Goal: Transaction & Acquisition: Book appointment/travel/reservation

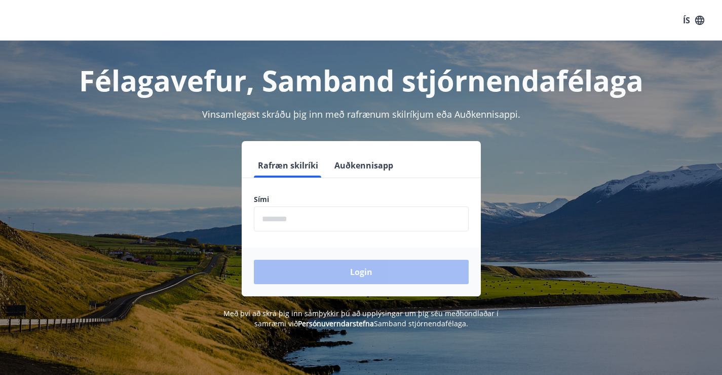
click at [317, 222] on input "phone" at bounding box center [361, 218] width 215 height 25
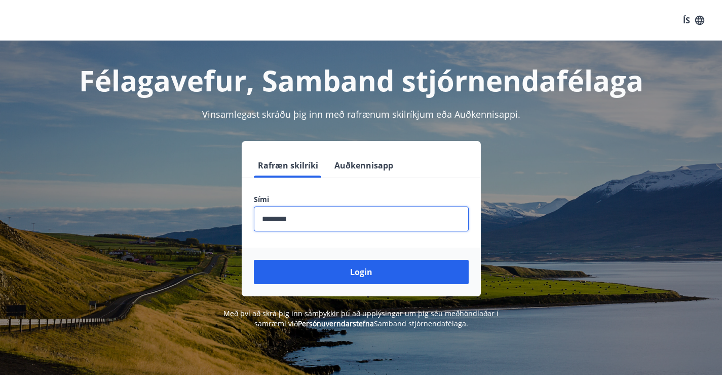
type input "********"
click at [254, 260] on button "Login" at bounding box center [361, 272] width 215 height 24
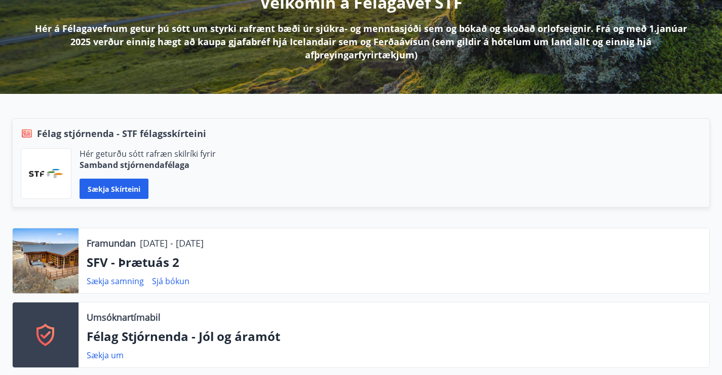
scroll to position [304, 0]
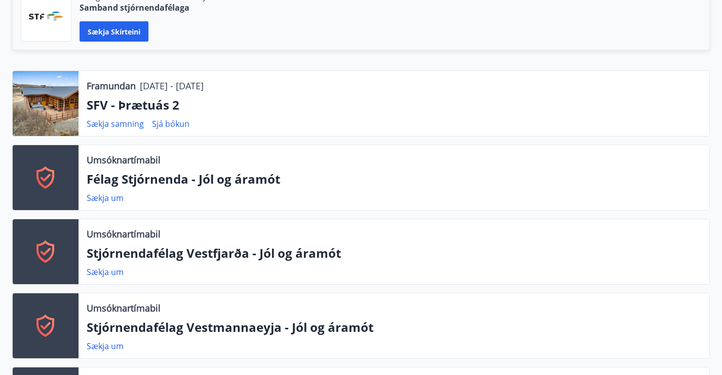
click at [46, 93] on div at bounding box center [46, 103] width 66 height 65
click at [92, 85] on p "Framundan" at bounding box center [111, 85] width 49 height 13
click at [166, 122] on font "Sjá bókun" at bounding box center [171, 123] width 38 height 11
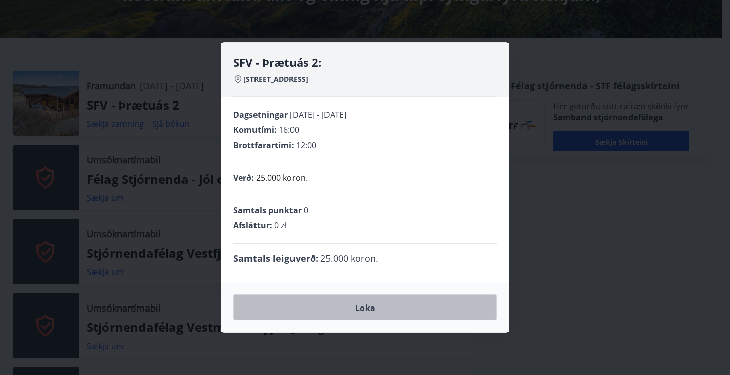
click at [395, 310] on button "Loka" at bounding box center [365, 307] width 264 height 26
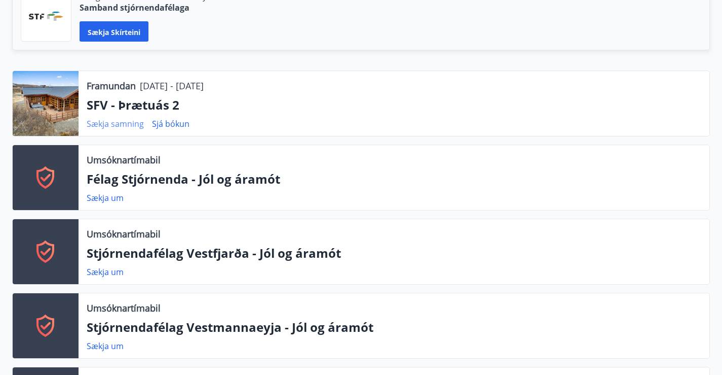
click at [113, 125] on font "Sækja samning" at bounding box center [115, 123] width 57 height 11
click at [107, 86] on font "Framundan" at bounding box center [111, 86] width 49 height 12
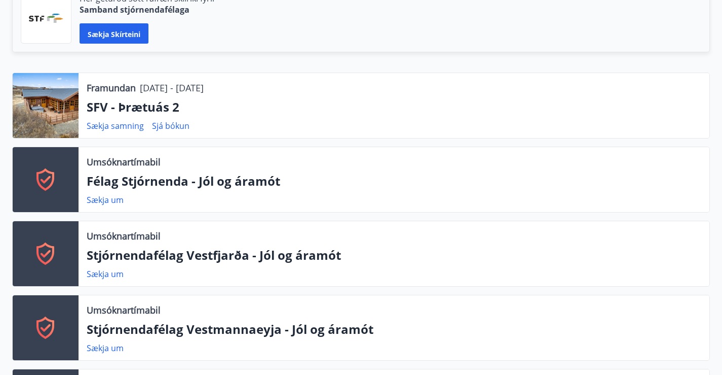
scroll to position [0, 0]
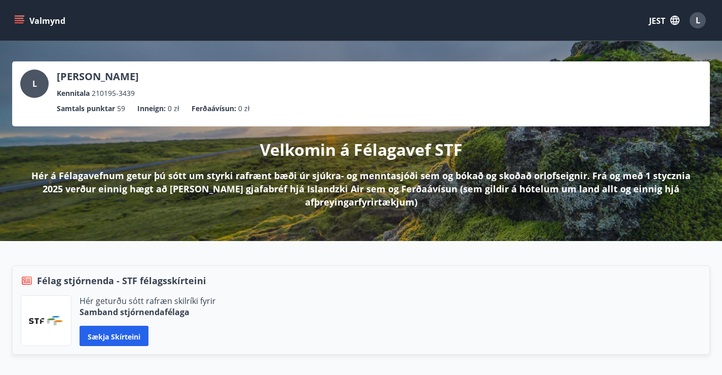
click at [22, 19] on icon "menu" at bounding box center [19, 20] width 10 height 10
click at [21, 20] on icon "menu" at bounding box center [20, 20] width 11 height 1
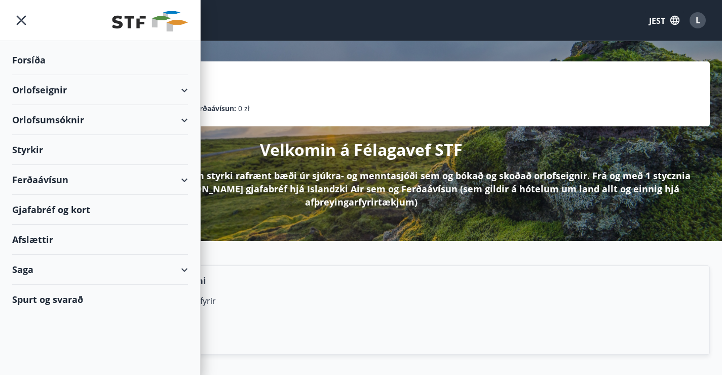
click at [177, 83] on div "Orlofseignir" at bounding box center [100, 90] width 176 height 30
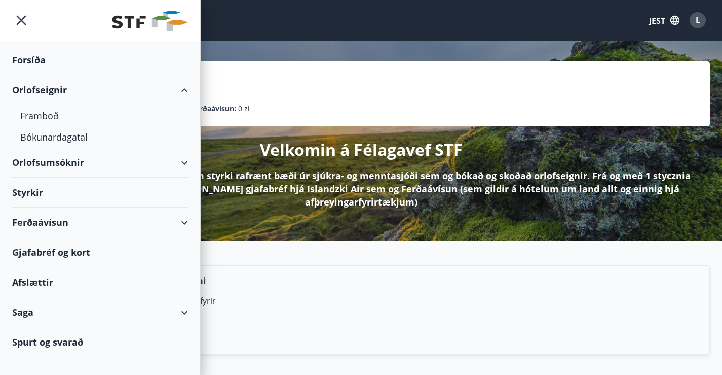
click at [177, 83] on div "Orlofseignir" at bounding box center [100, 90] width 176 height 30
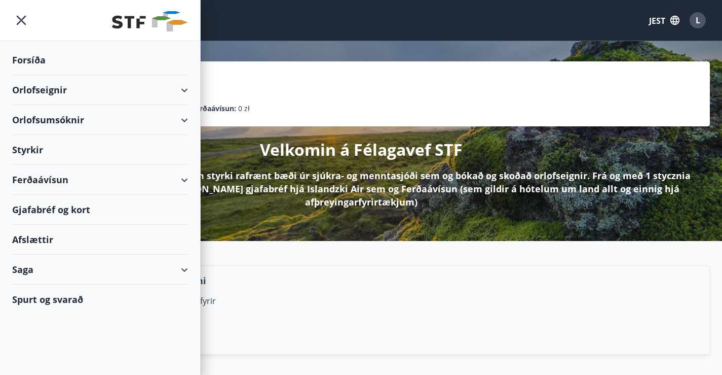
click at [401, 29] on div "Valmynd JEST L" at bounding box center [361, 20] width 698 height 24
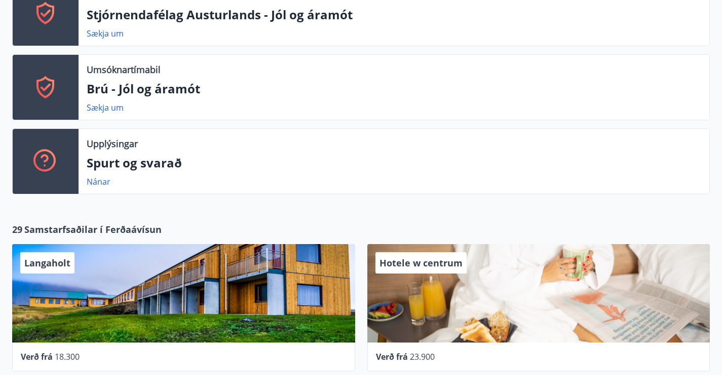
scroll to position [963, 0]
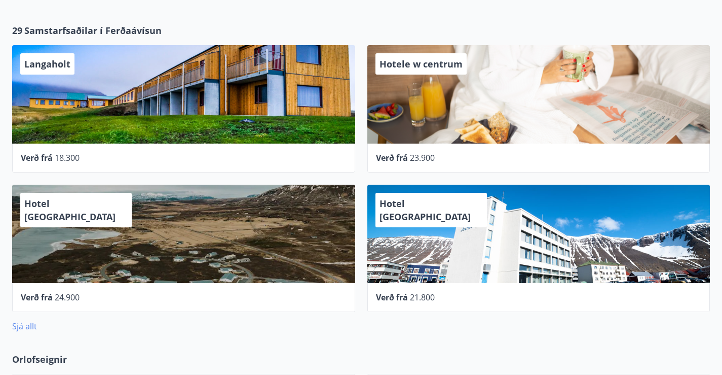
click at [28, 320] on font "Sjá allt" at bounding box center [24, 325] width 25 height 11
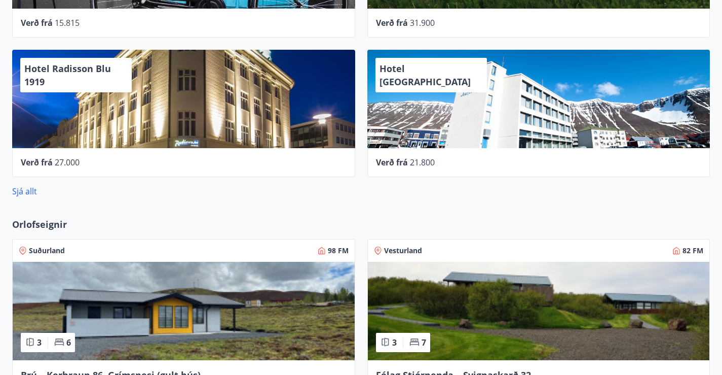
scroll to position [1115, 0]
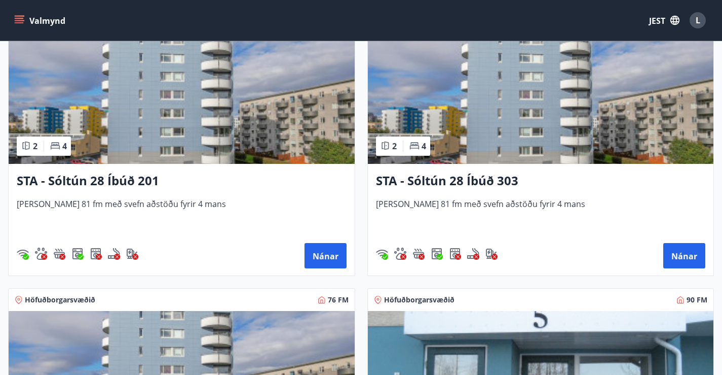
scroll to position [1825, 0]
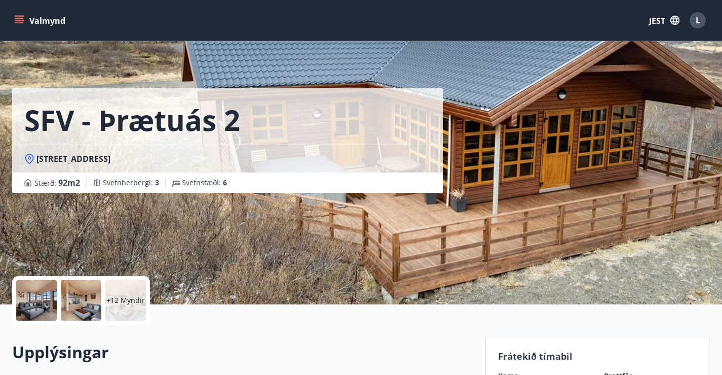
drag, startPoint x: 127, startPoint y: 166, endPoint x: 27, endPoint y: 164, distance: 99.4
click at [38, 165] on div "[STREET_ADDRESS]" at bounding box center [227, 158] width 431 height 28
click at [38, 153] on font "[STREET_ADDRESS]" at bounding box center [74, 158] width 74 height 11
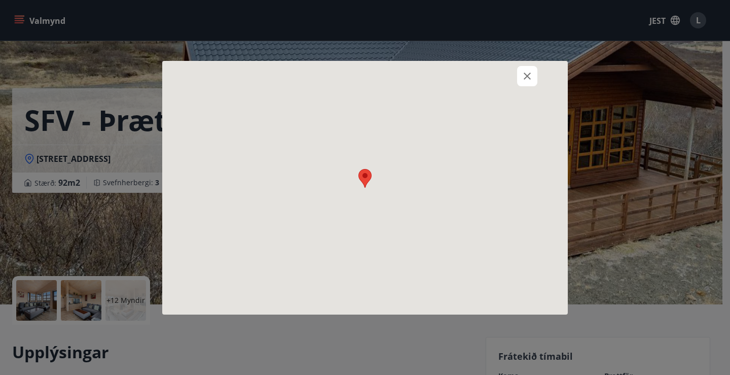
click at [29, 156] on div at bounding box center [365, 187] width 730 height 375
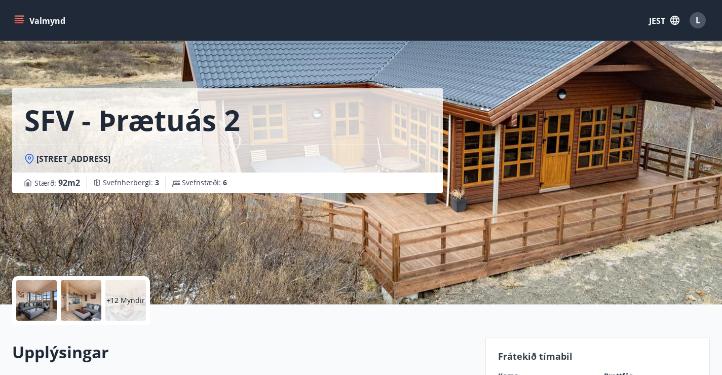
click at [31, 158] on icon at bounding box center [30, 158] width 4 height 4
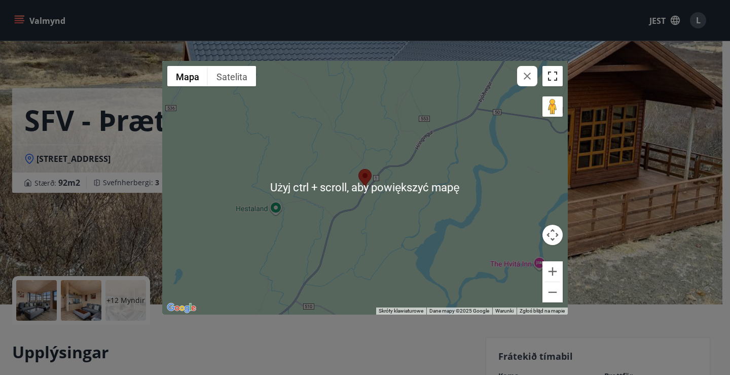
click at [551, 74] on button "Przełącz widok pełnoekranowy" at bounding box center [553, 76] width 20 height 20
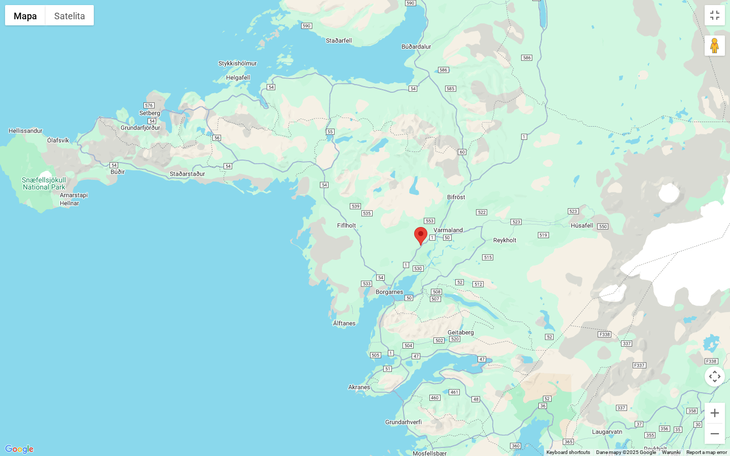
drag, startPoint x: 478, startPoint y: 292, endPoint x: 461, endPoint y: 268, distance: 29.4
click at [461, 268] on div at bounding box center [365, 228] width 730 height 456
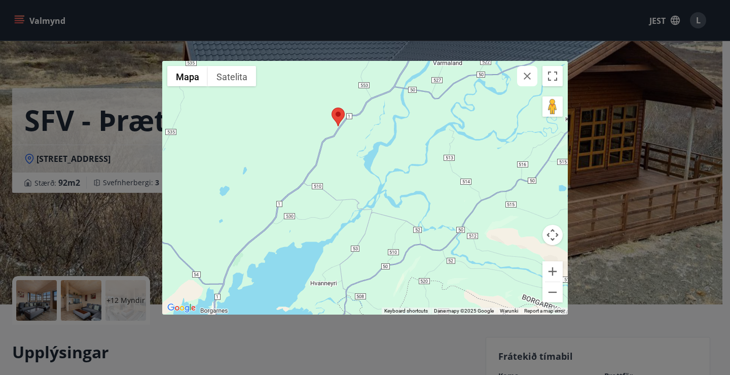
click at [529, 78] on icon "button" at bounding box center [527, 76] width 7 height 7
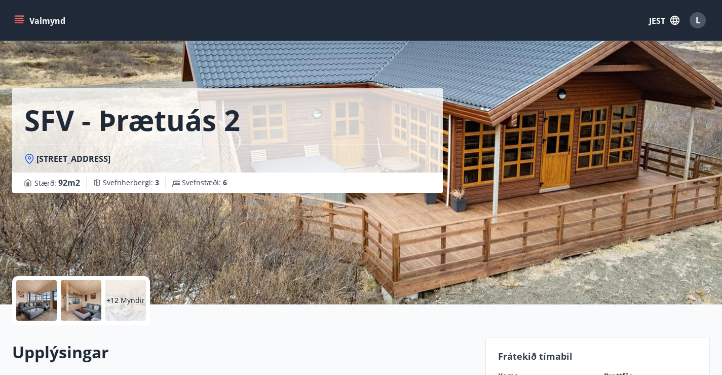
click at [47, 310] on div at bounding box center [36, 300] width 41 height 41
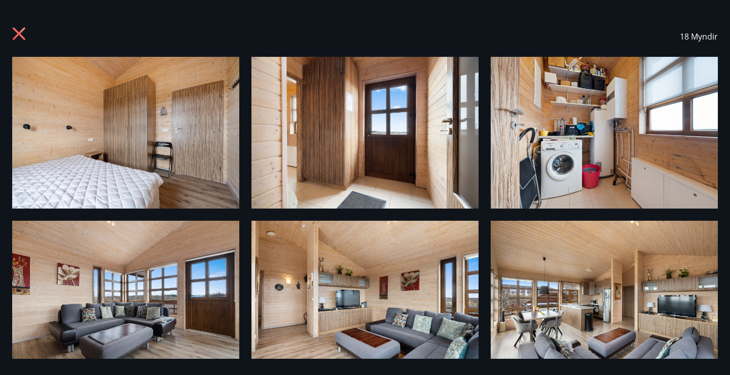
click at [21, 27] on icon at bounding box center [20, 35] width 16 height 16
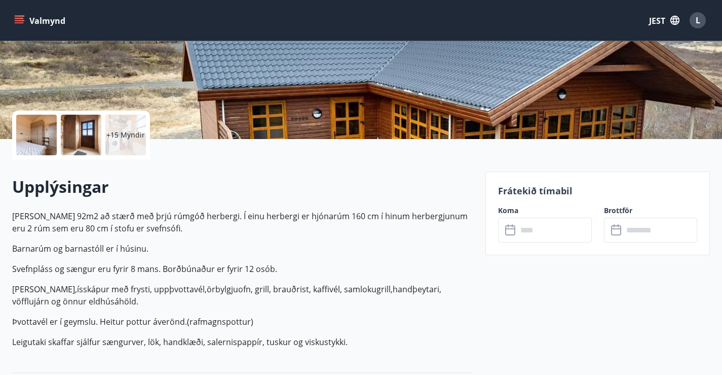
scroll to position [203, 0]
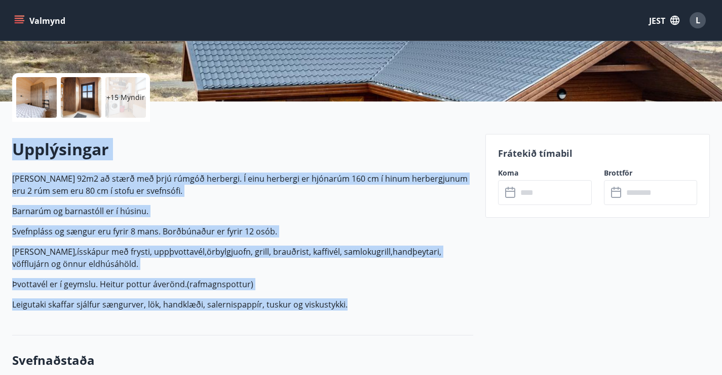
drag, startPoint x: 350, startPoint y: 304, endPoint x: 345, endPoint y: 246, distance: 58.0
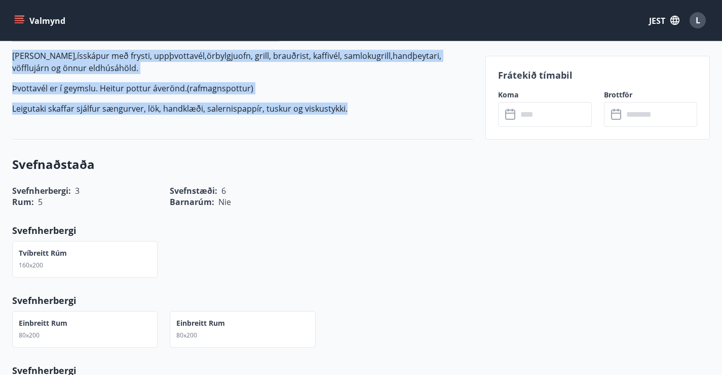
scroll to position [406, 0]
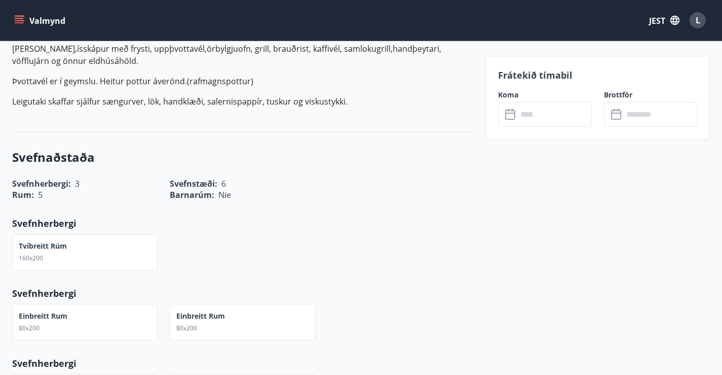
click at [438, 222] on div "Tvíbreitt rúm 160x200" at bounding box center [237, 246] width 474 height 49
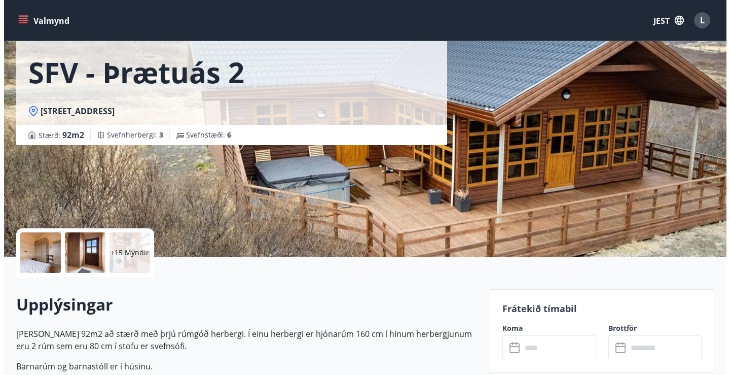
scroll to position [0, 0]
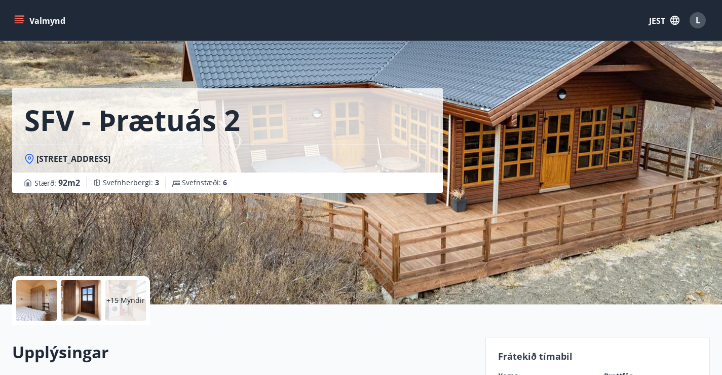
click at [704, 20] on div "L" at bounding box center [698, 20] width 16 height 16
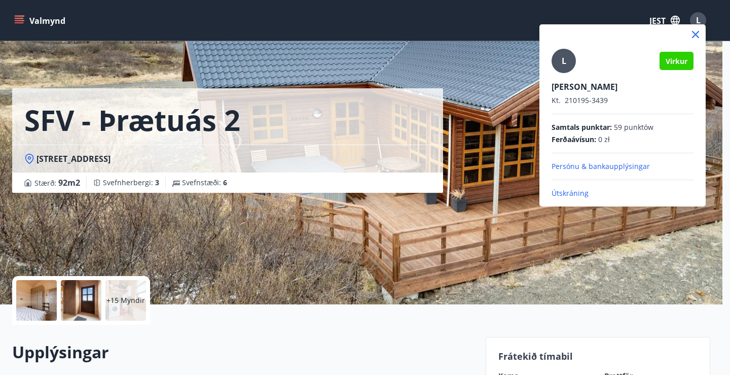
click at [563, 191] on font "Útskráning" at bounding box center [570, 193] width 37 height 10
